Goal: Find specific page/section: Find specific page/section

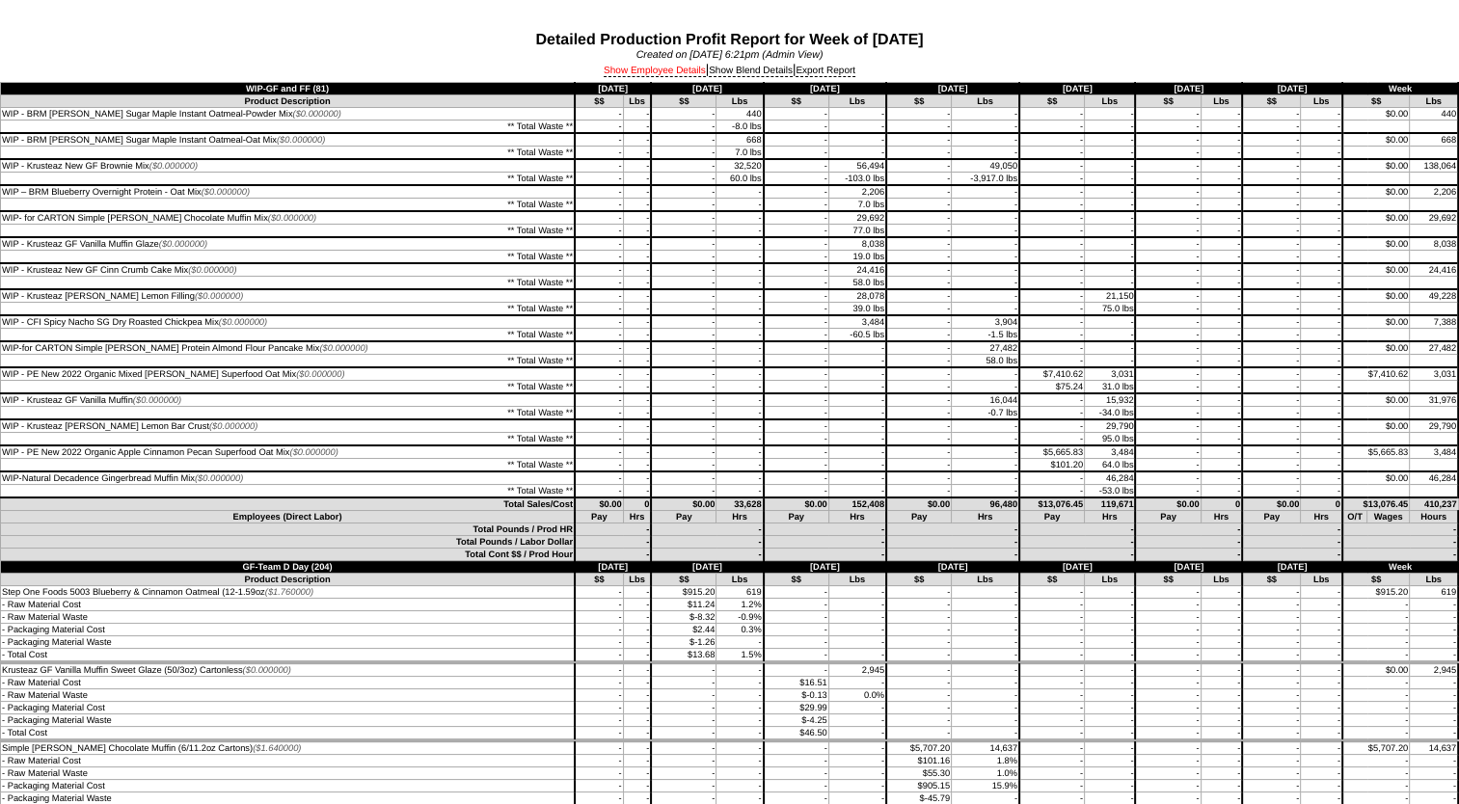
click at [641, 72] on link "Show Employee Details" at bounding box center [655, 72] width 102 height 12
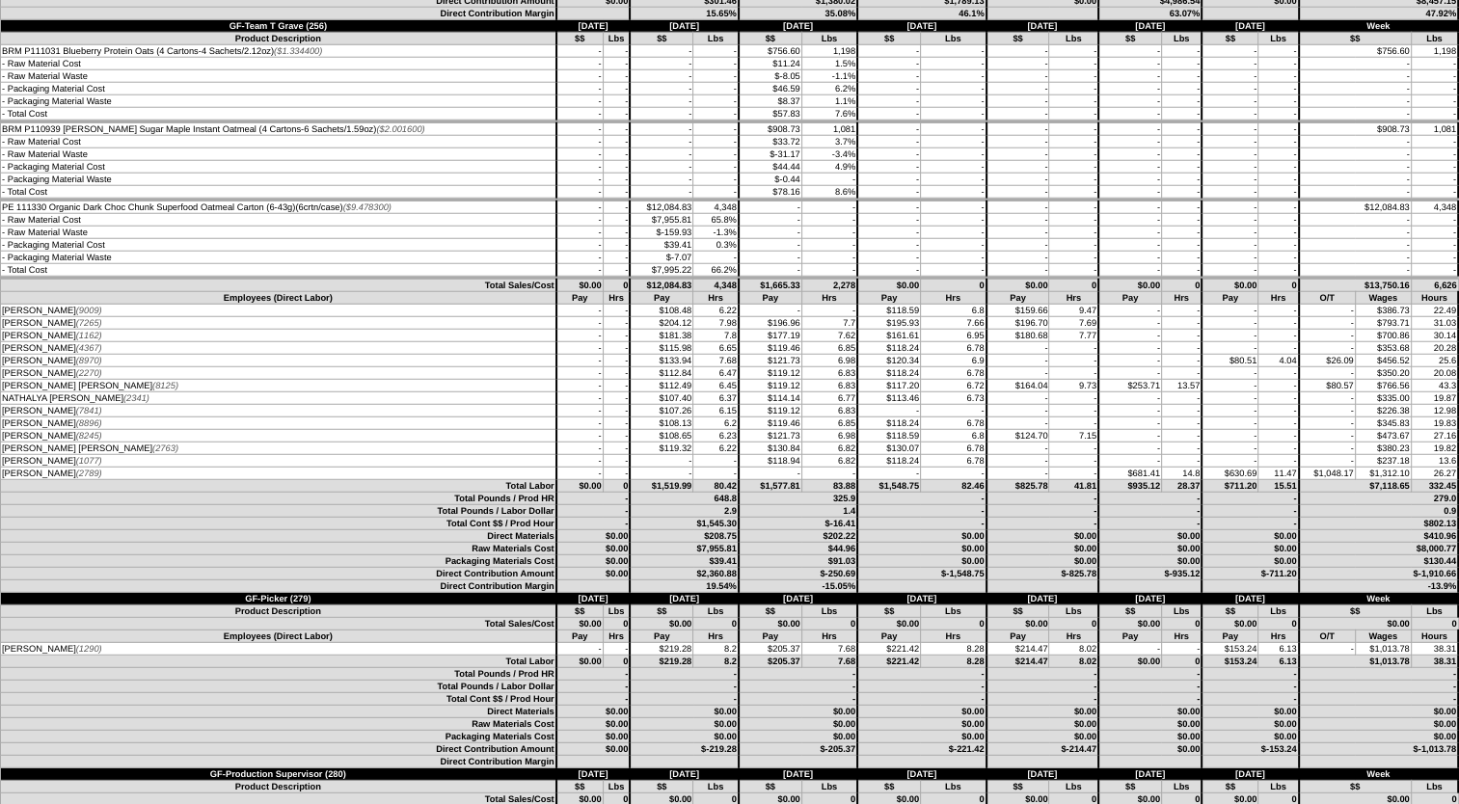
scroll to position [5015, 0]
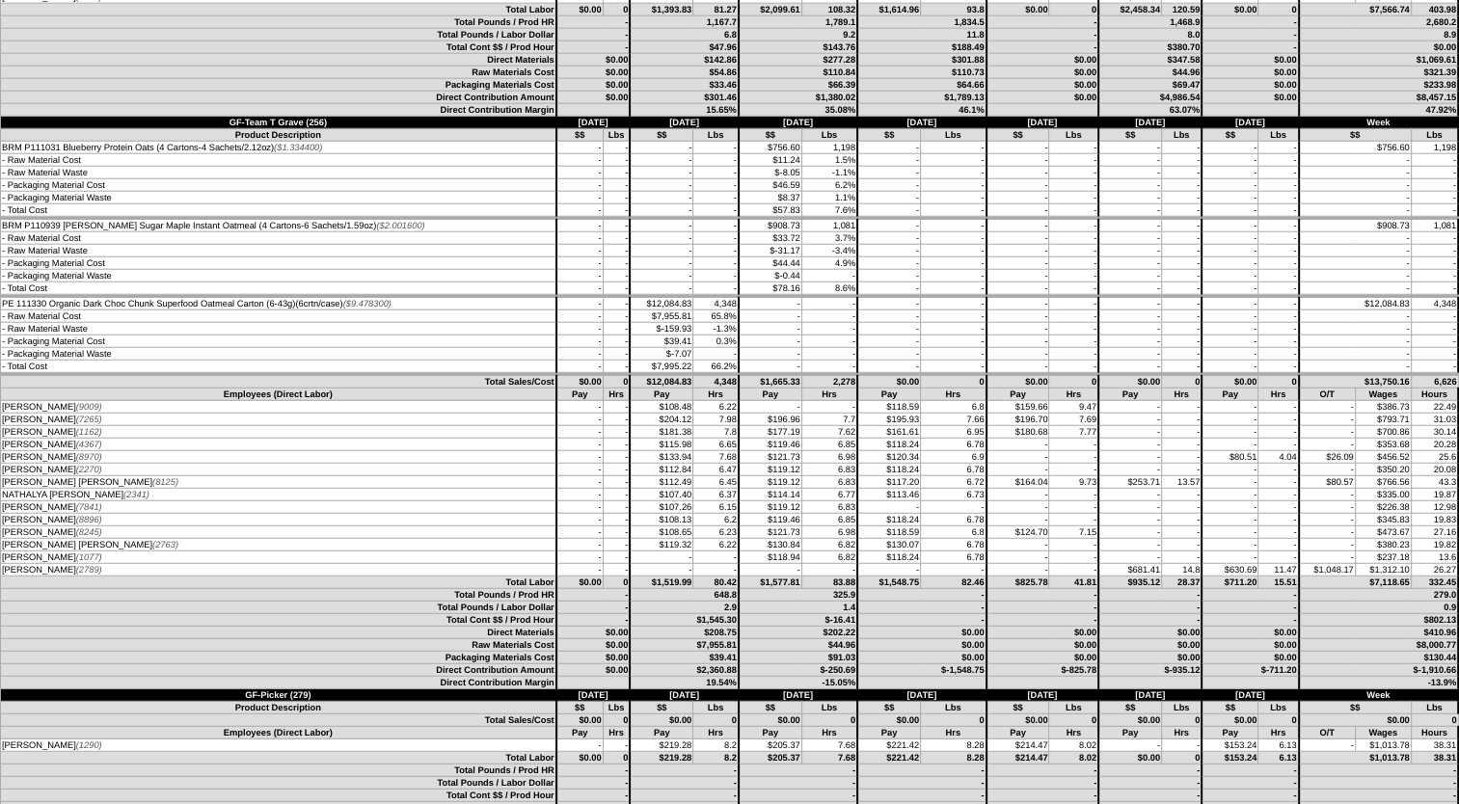
drag, startPoint x: 3, startPoint y: 530, endPoint x: 1296, endPoint y: 527, distance: 1293.4
click at [1296, 464] on tr "[PERSON_NAME] (8970) - - $133.94 7.68 $121.73 6.98 $120.34" at bounding box center [730, 457] width 1458 height 13
drag, startPoint x: 1296, startPoint y: 527, endPoint x: 1285, endPoint y: 544, distance: 20.9
click at [1286, 476] on td "-" at bounding box center [1279, 470] width 41 height 13
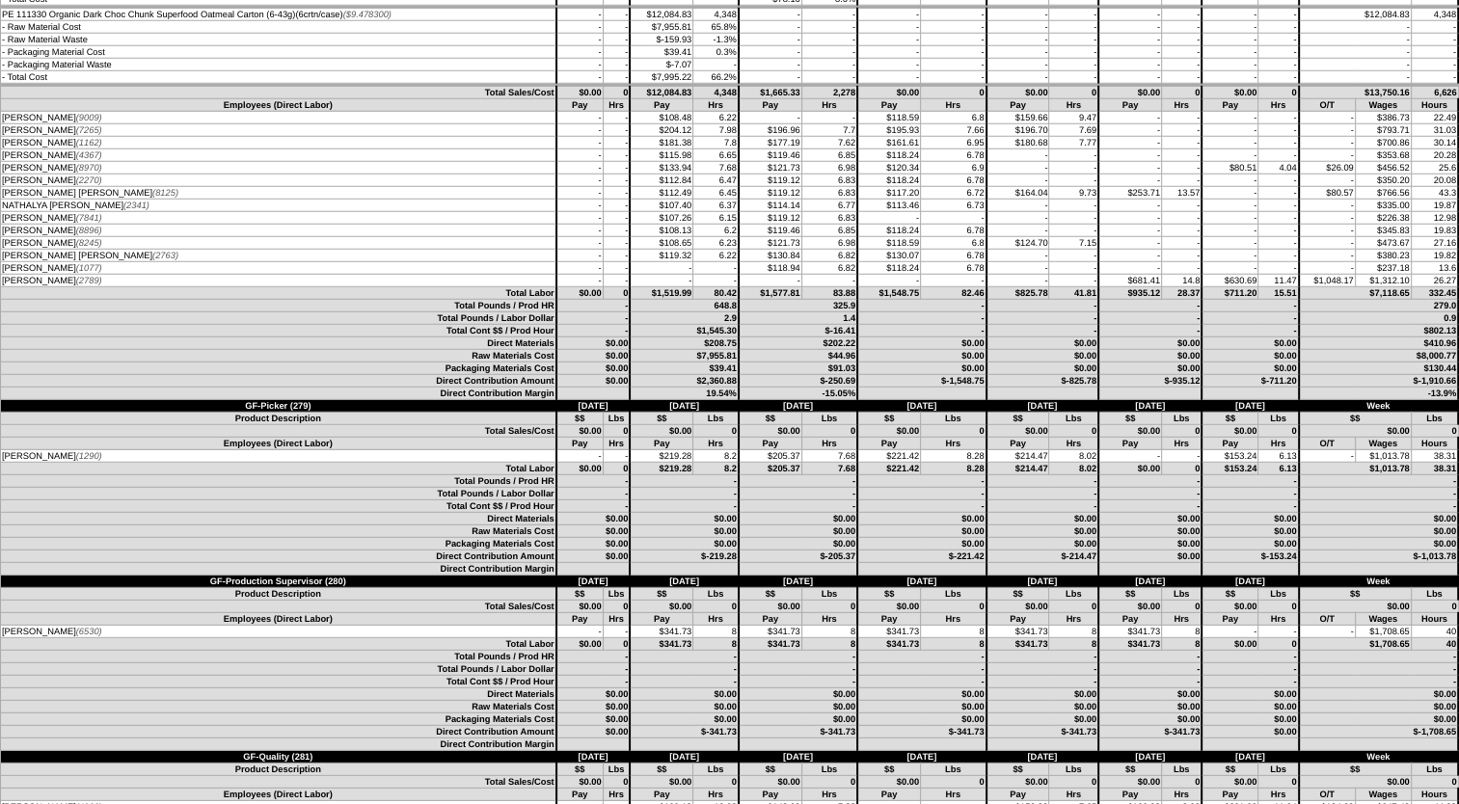
scroll to position [5112, 0]
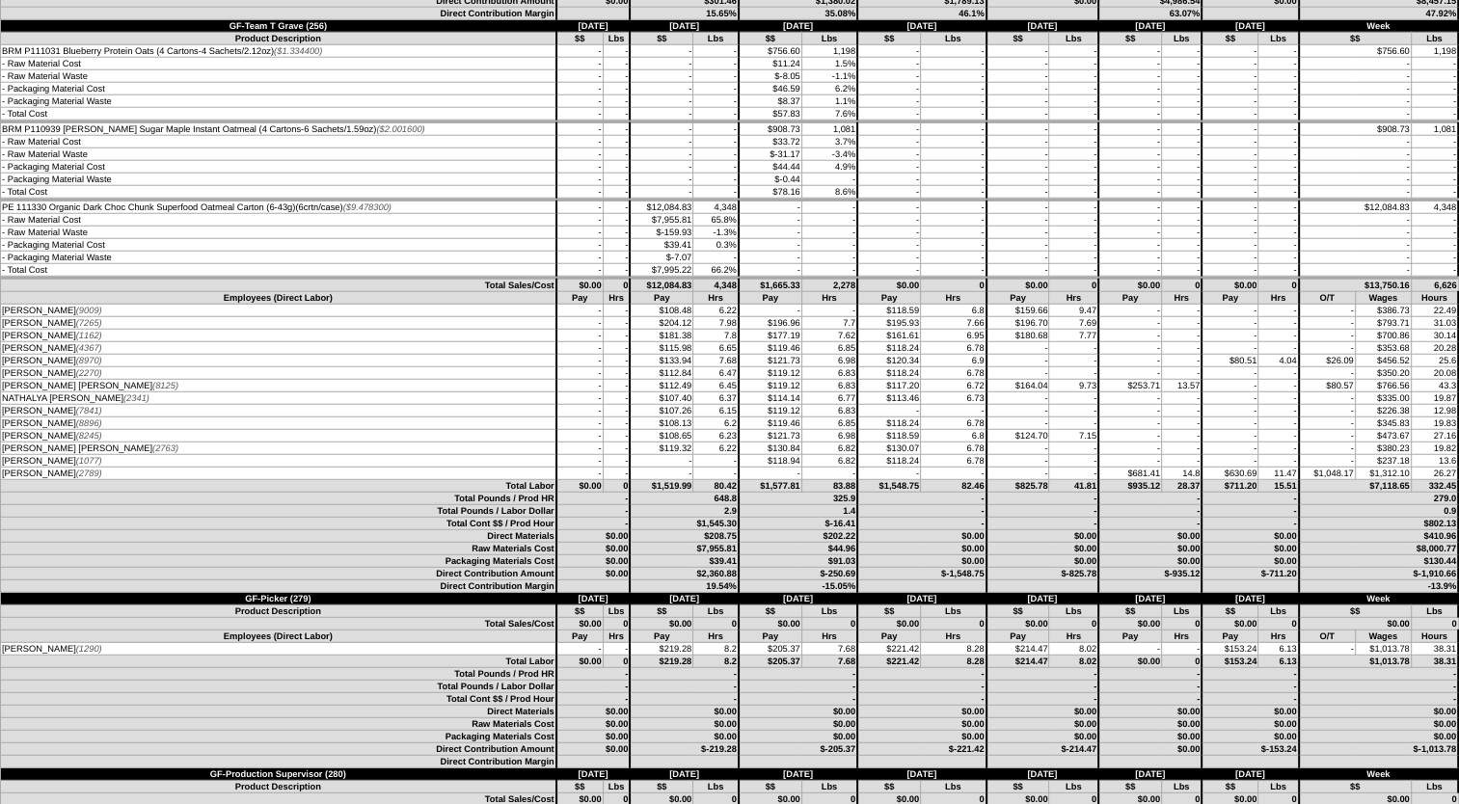
drag, startPoint x: 1186, startPoint y: 503, endPoint x: 1166, endPoint y: 473, distance: 36.9
click at [1186, 430] on td "-" at bounding box center [1181, 424] width 41 height 13
drag, startPoint x: 1186, startPoint y: 461, endPoint x: 4, endPoint y: 457, distance: 1182.5
click at [4, 393] on tr "[PERSON_NAME] [PERSON_NAME] (8125) - - $112.49 6.45 $119.12 6.83 $117.20 43.3" at bounding box center [730, 386] width 1458 height 13
click at [1084, 330] on td "7.69" at bounding box center [1073, 323] width 49 height 13
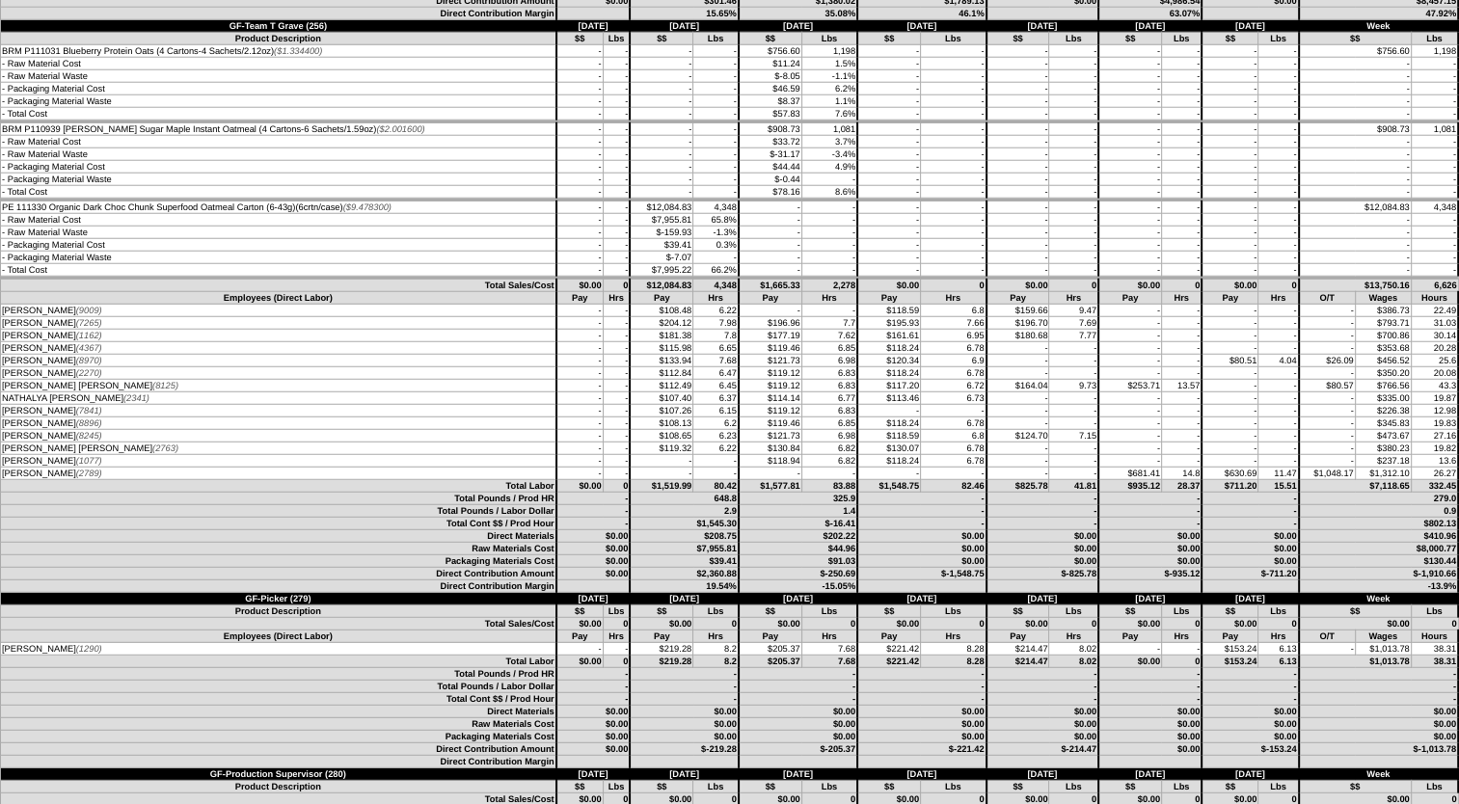
click at [1174, 393] on td "13.57" at bounding box center [1181, 386] width 41 height 13
drag, startPoint x: 1188, startPoint y: 461, endPoint x: 7, endPoint y: 460, distance: 1181.5
click at [7, 393] on tr "[PERSON_NAME] [PERSON_NAME] (8125) - - $112.49 6.45 $119.12 6.83 $117.20 43.3" at bounding box center [730, 386] width 1458 height 13
click at [763, 405] on td "$114.14" at bounding box center [770, 399] width 63 height 13
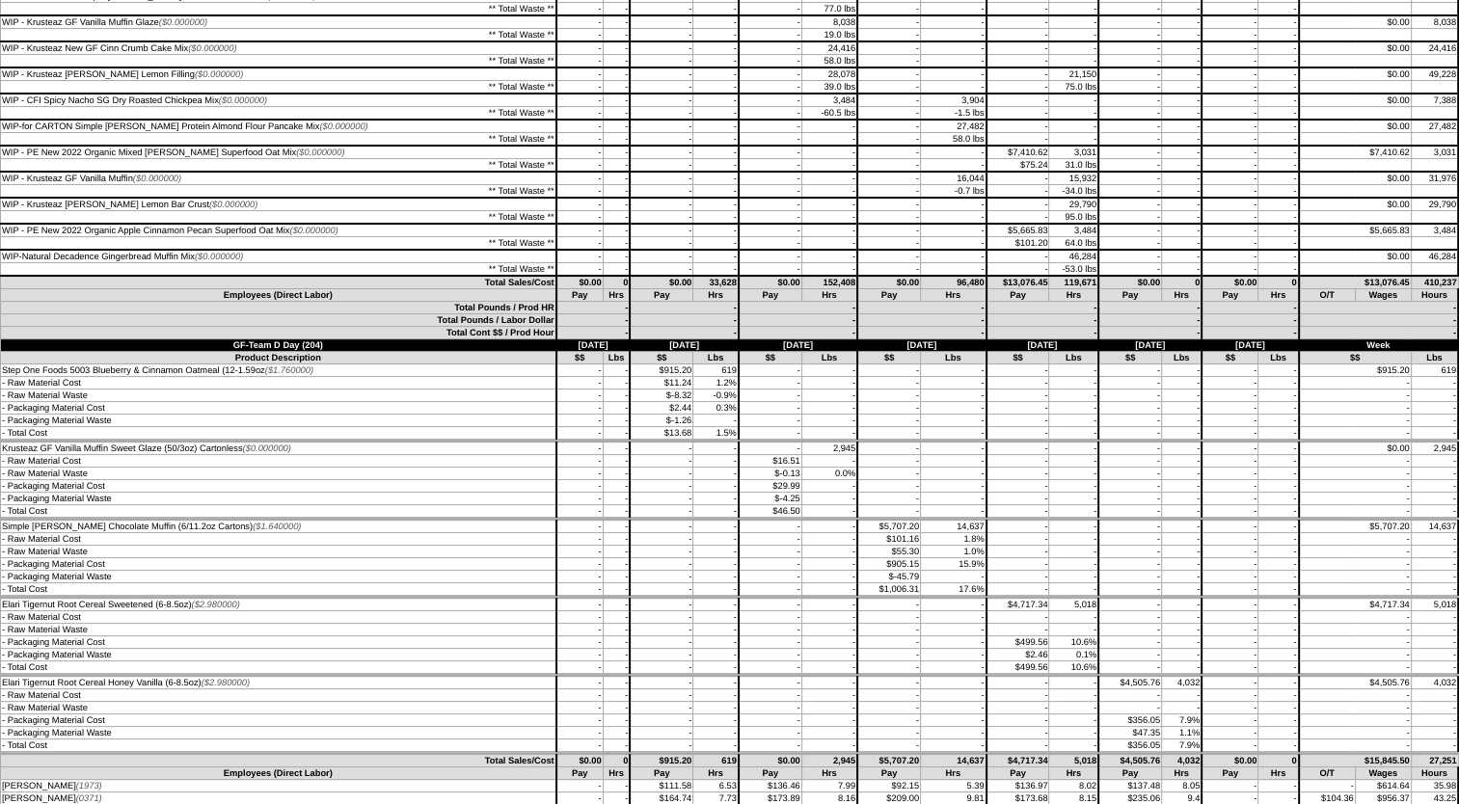
scroll to position [386, 0]
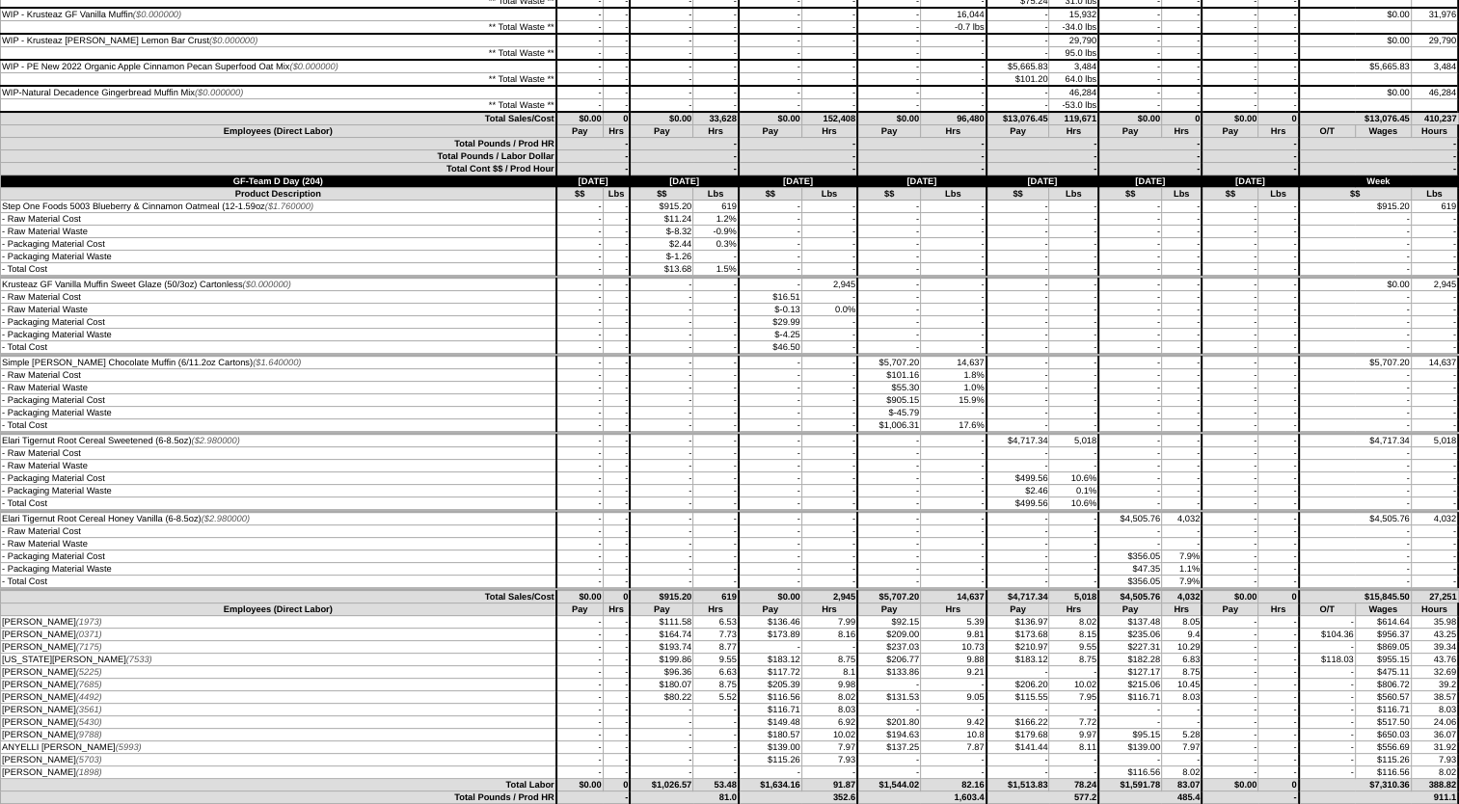
click at [1128, 458] on td "-" at bounding box center [1130, 454] width 63 height 13
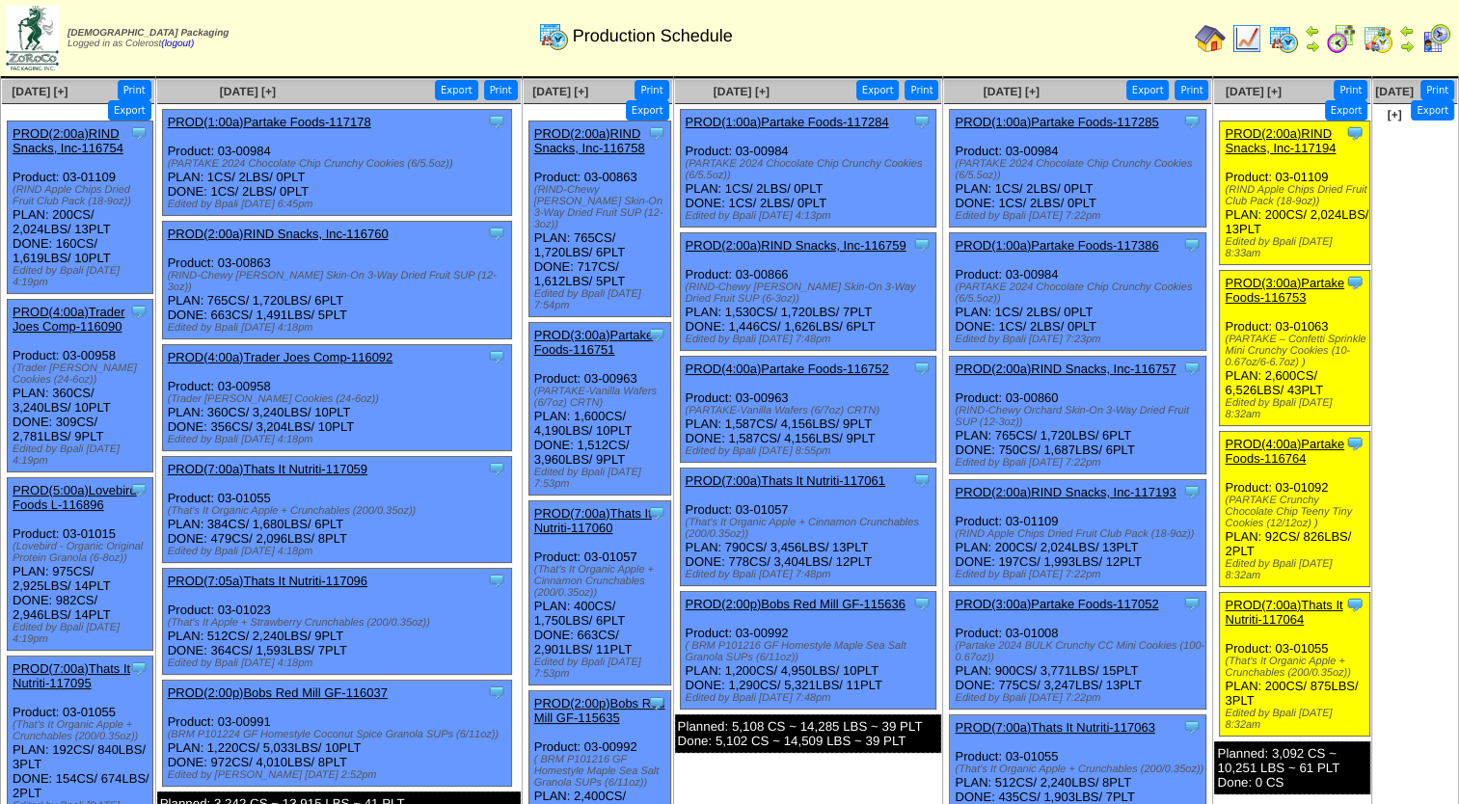
scroll to position [96, 0]
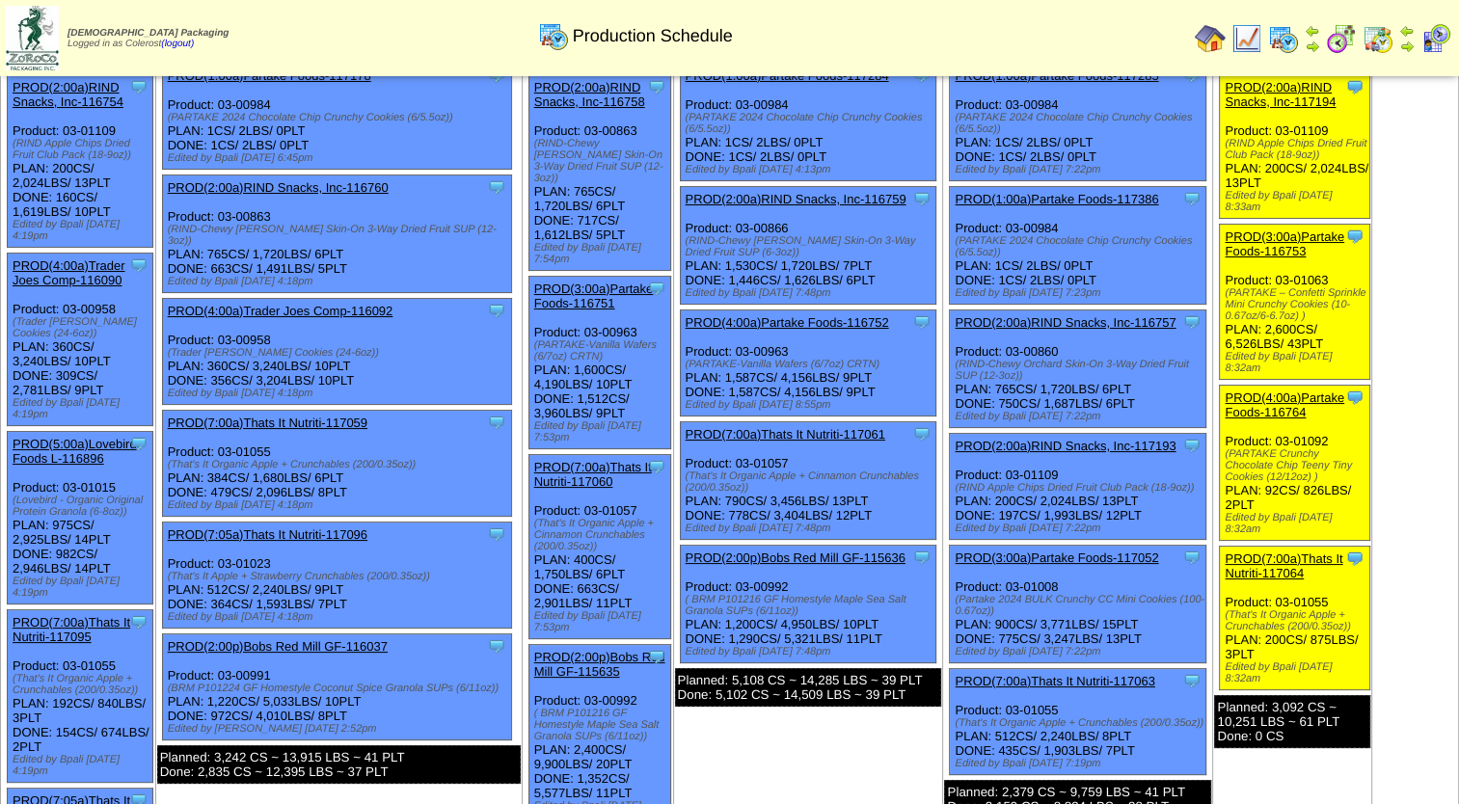
click at [793, 434] on link "PROD(7:00a)Thats It Nutriti-117061" at bounding box center [786, 434] width 200 height 14
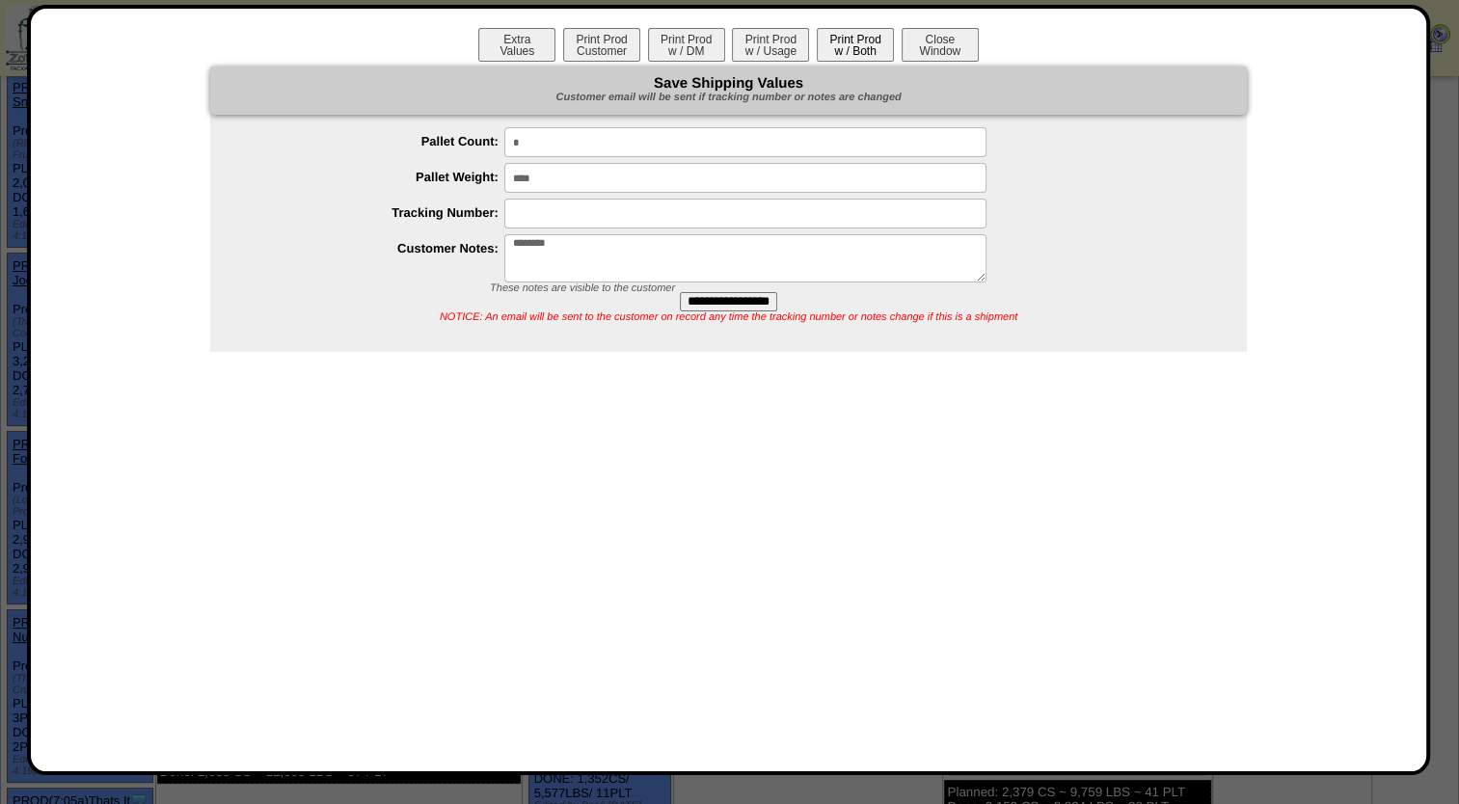
click at [868, 44] on button "Print Prod w / Both" at bounding box center [855, 45] width 77 height 34
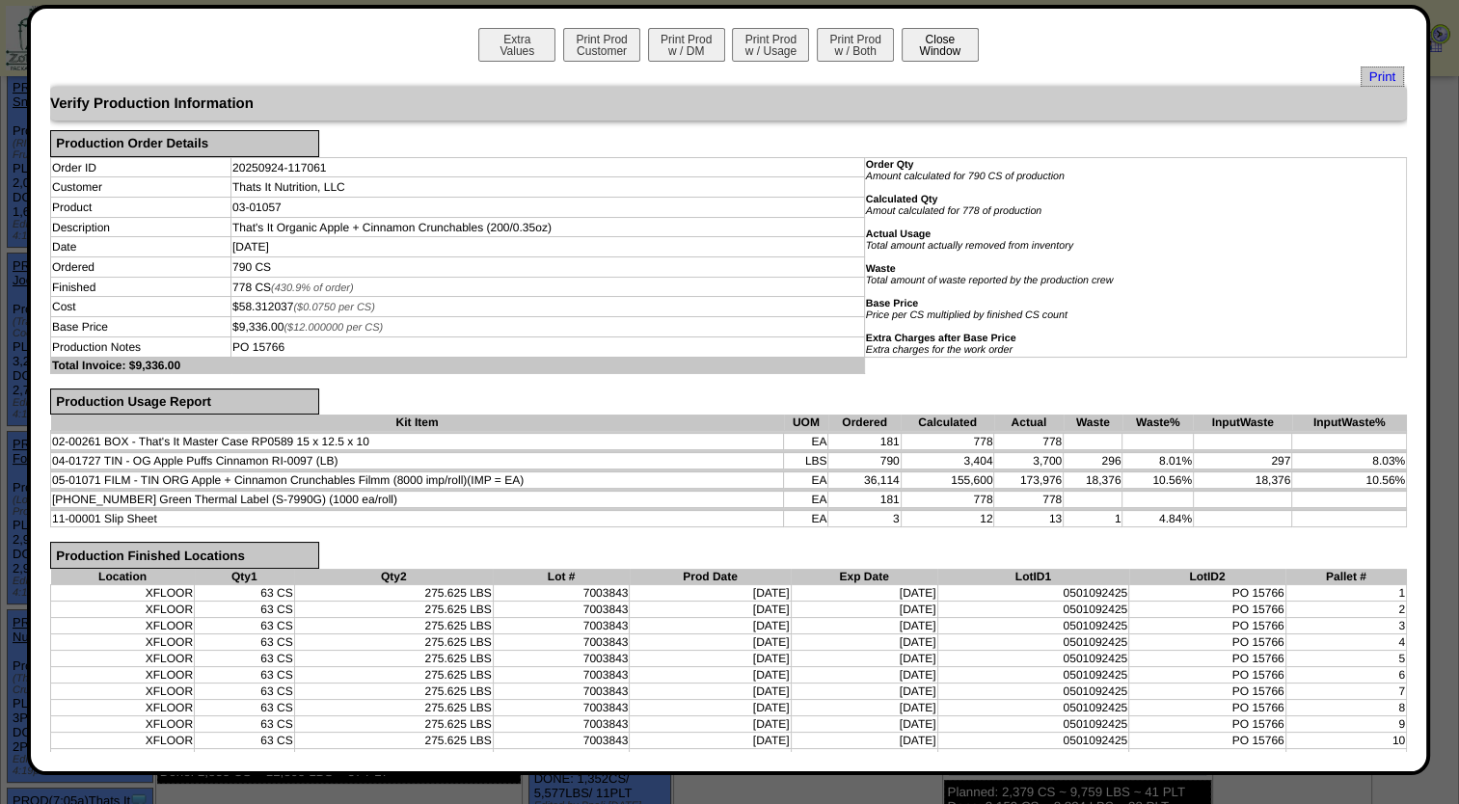
click at [928, 57] on button "Close Window" at bounding box center [940, 45] width 77 height 34
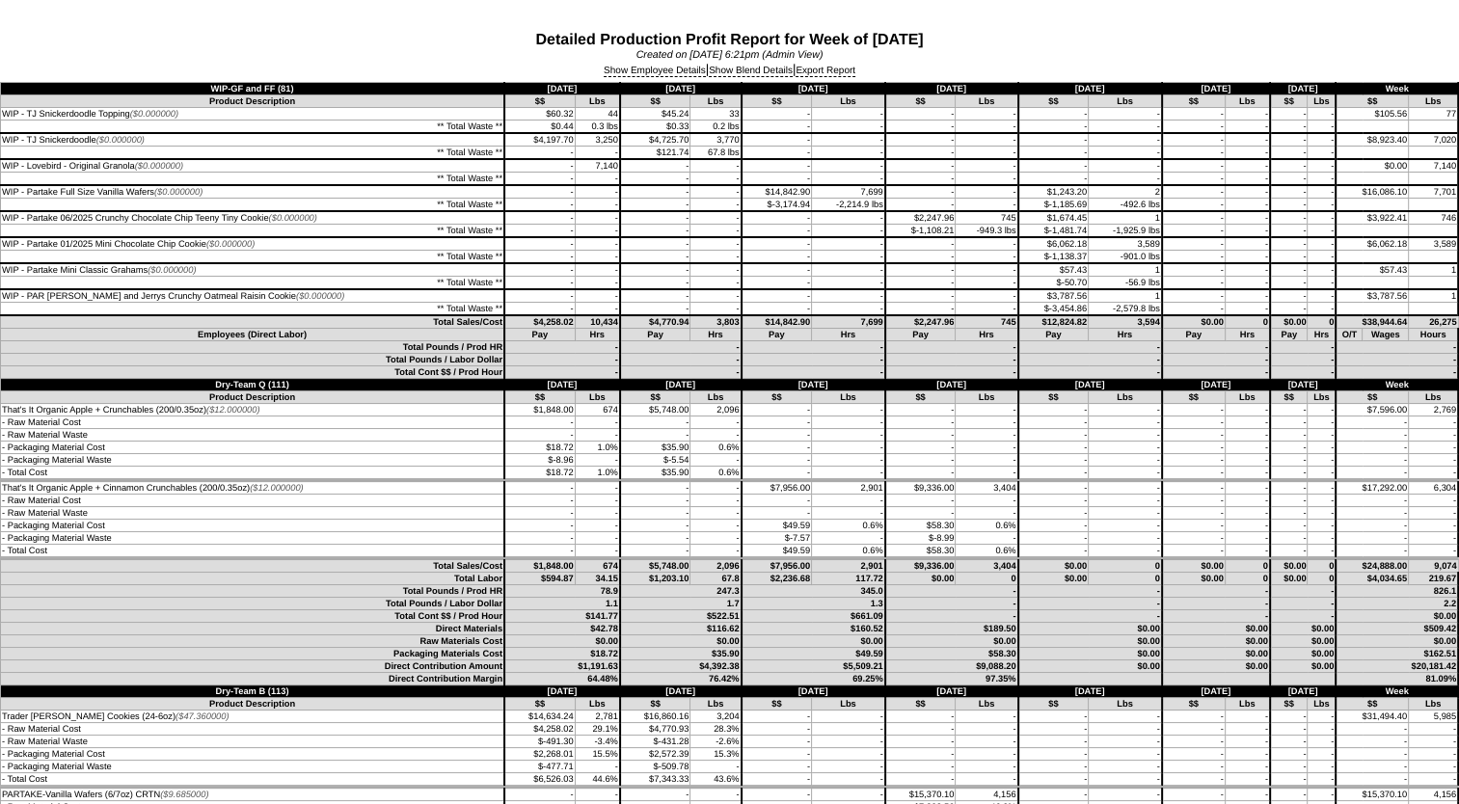
click at [672, 75] on link "Show Employee Details" at bounding box center [655, 72] width 102 height 12
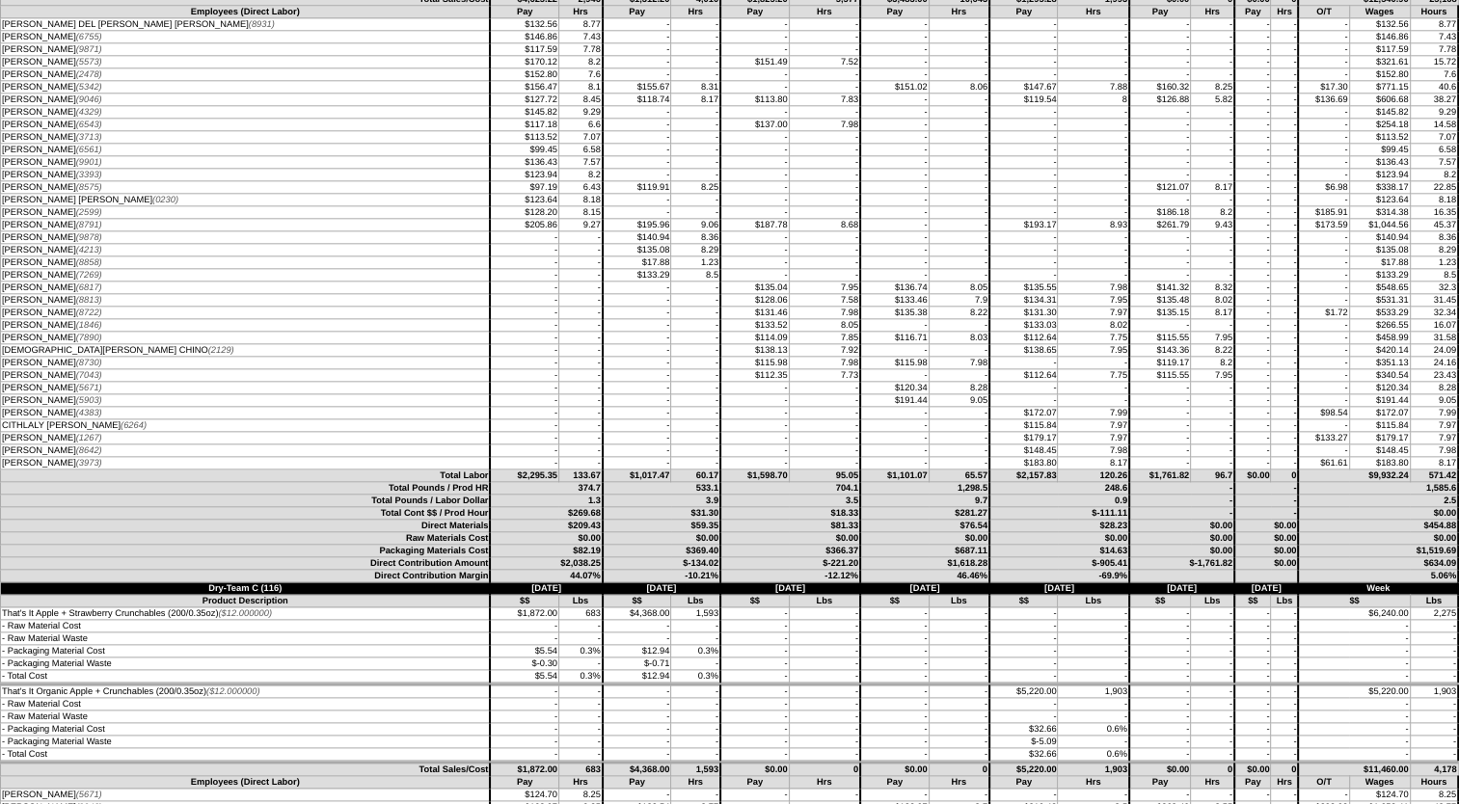
scroll to position [2315, 0]
